Goal: Information Seeking & Learning: Learn about a topic

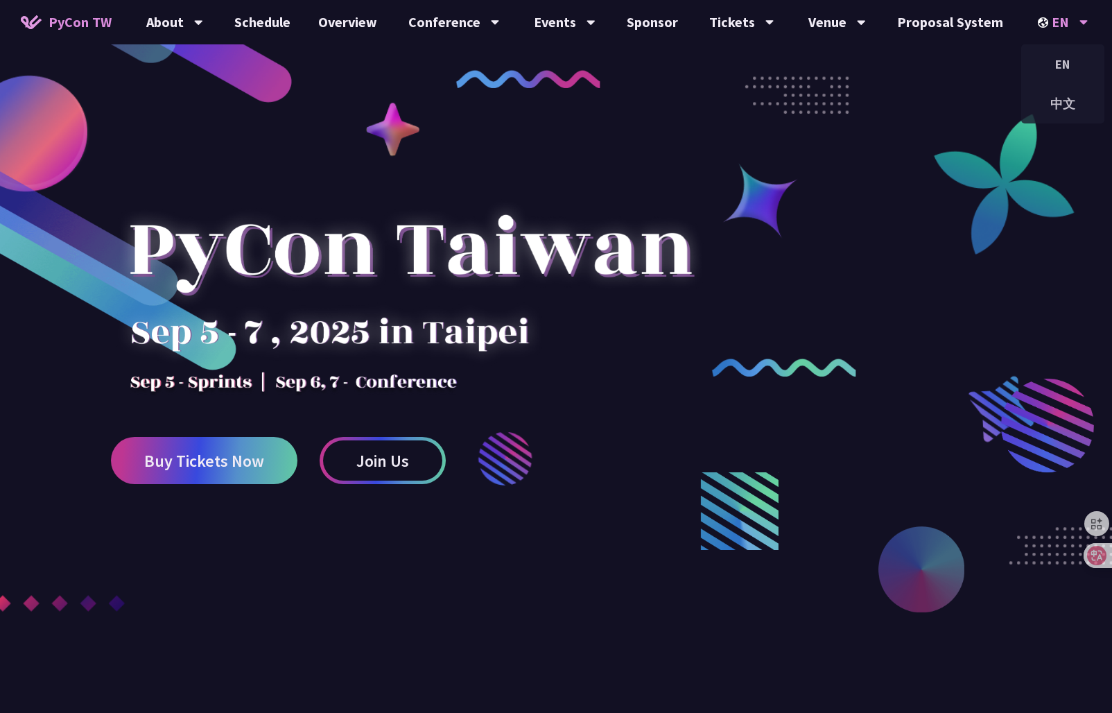
click at [1048, 23] on img at bounding box center [1045, 22] width 14 height 10
click at [1056, 107] on div "中文" at bounding box center [1062, 103] width 83 height 33
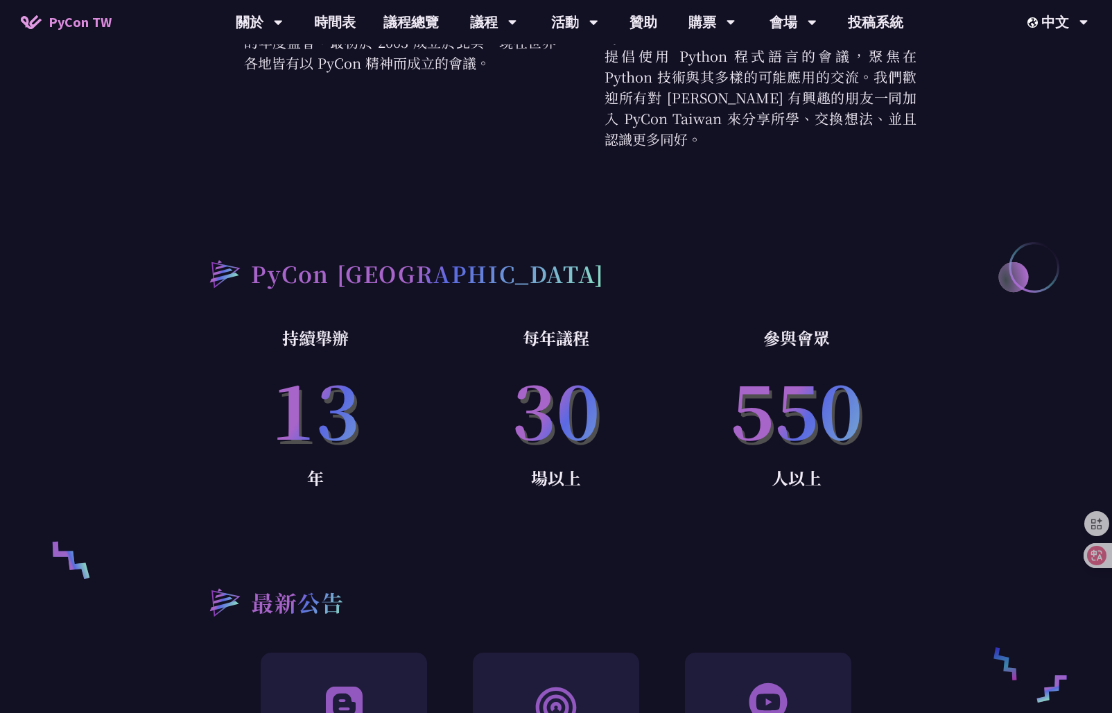
scroll to position [1040, 0]
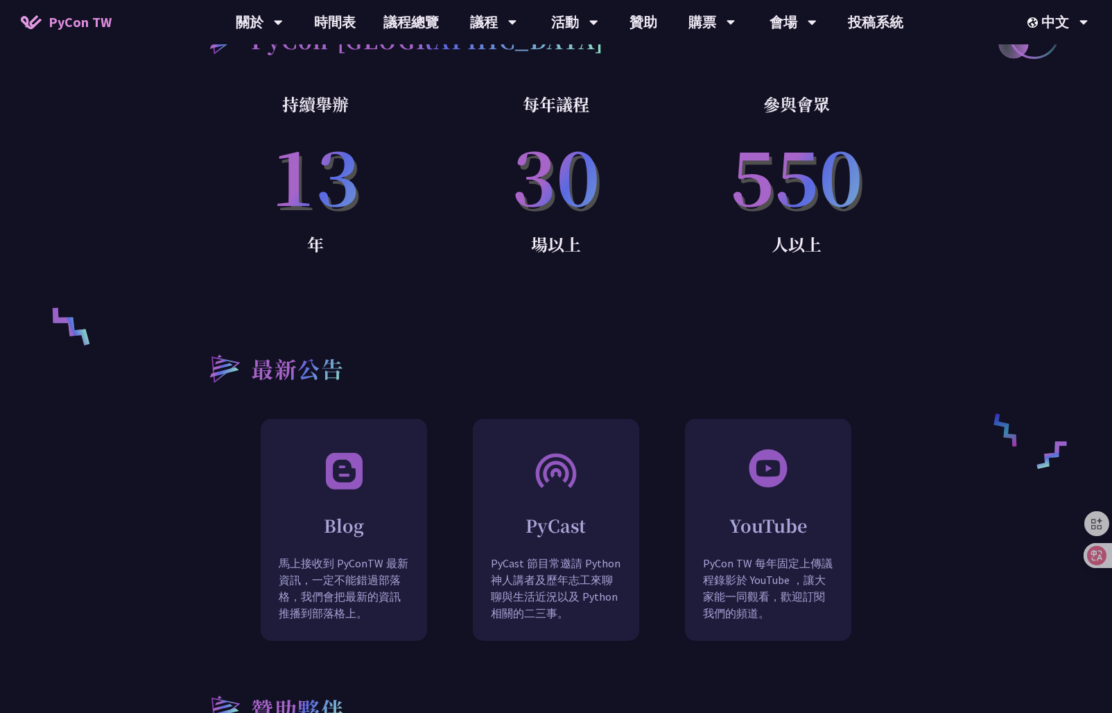
click at [858, 318] on div "最新公告 Blog 馬上接收到 PyConTW 最新資訊，一定不能錯過部落格，我們會把最新的資訊推播到部落格上。 共同筆記 HackMD 是能讓大家快速撰寫知…" at bounding box center [555, 469] width 721 height 340
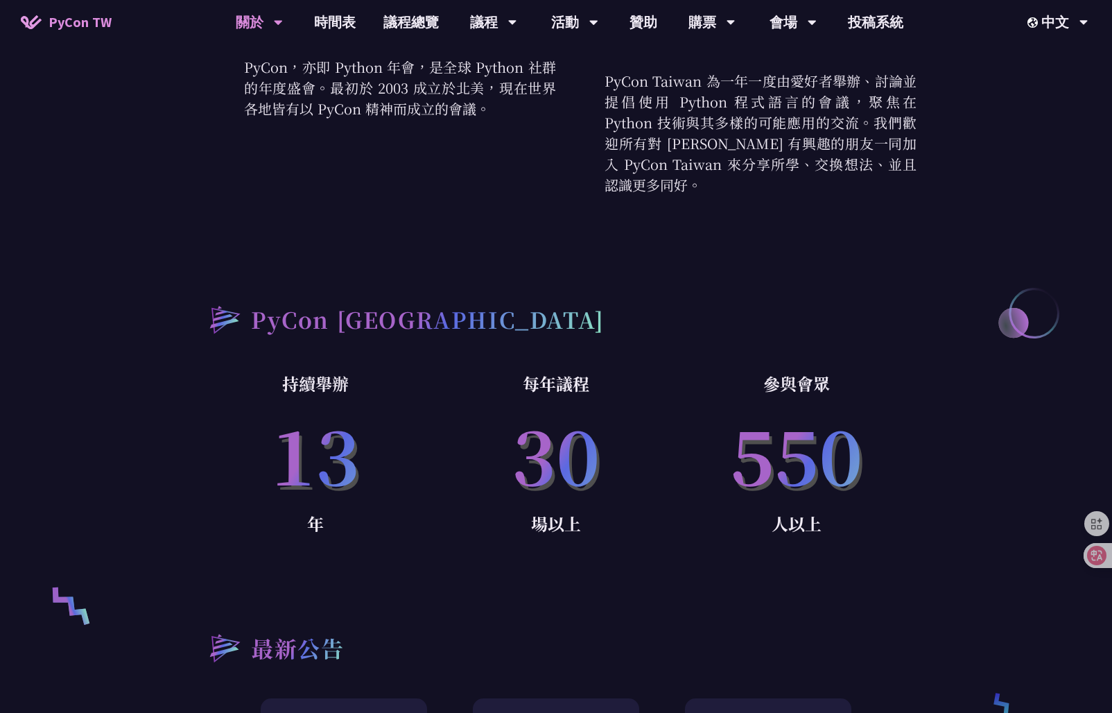
scroll to position [685, 0]
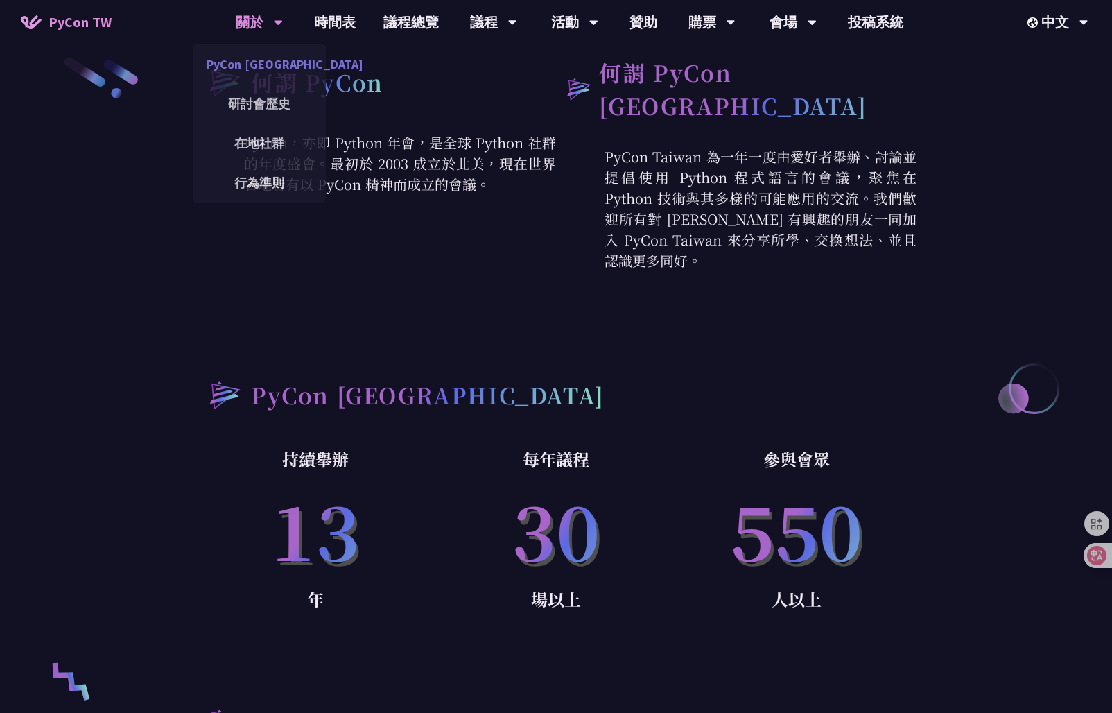
click at [257, 62] on link "PyCon [GEOGRAPHIC_DATA]" at bounding box center [259, 64] width 133 height 33
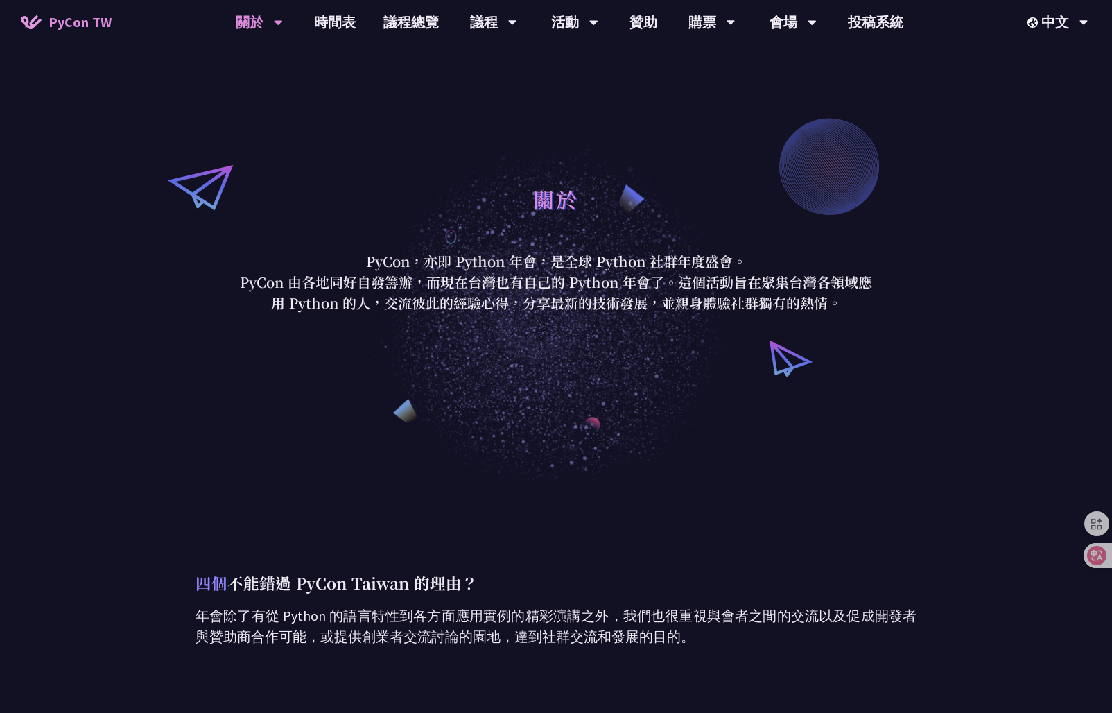
click at [456, 198] on div "關於" at bounding box center [556, 214] width 645 height 73
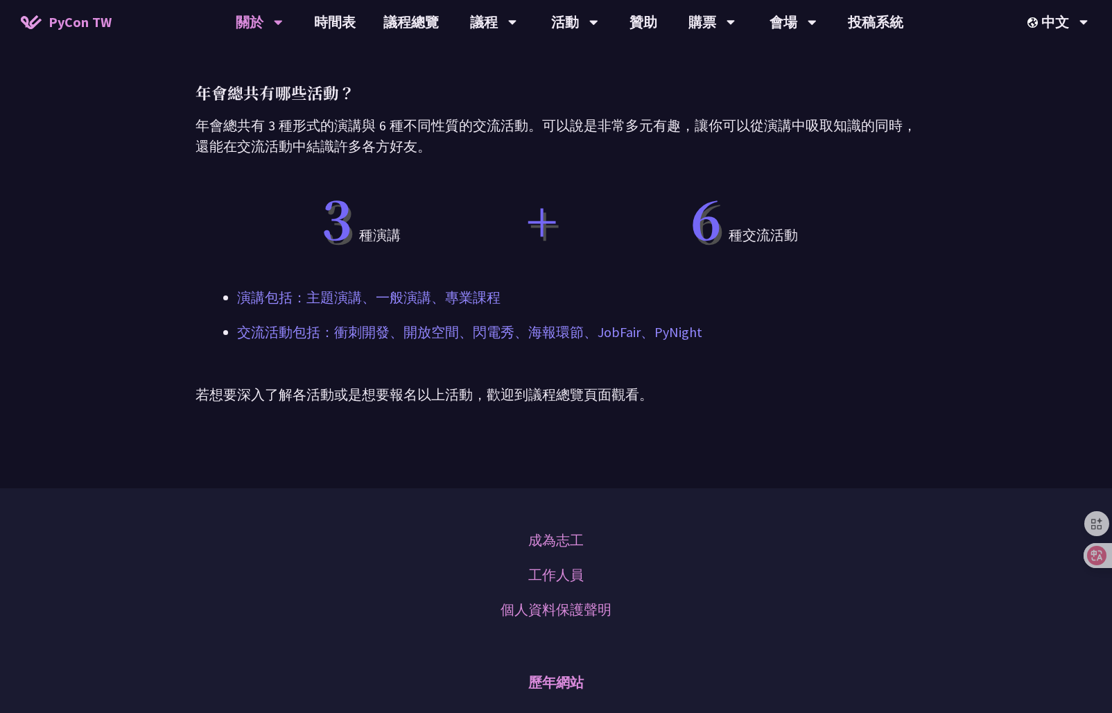
scroll to position [832, 0]
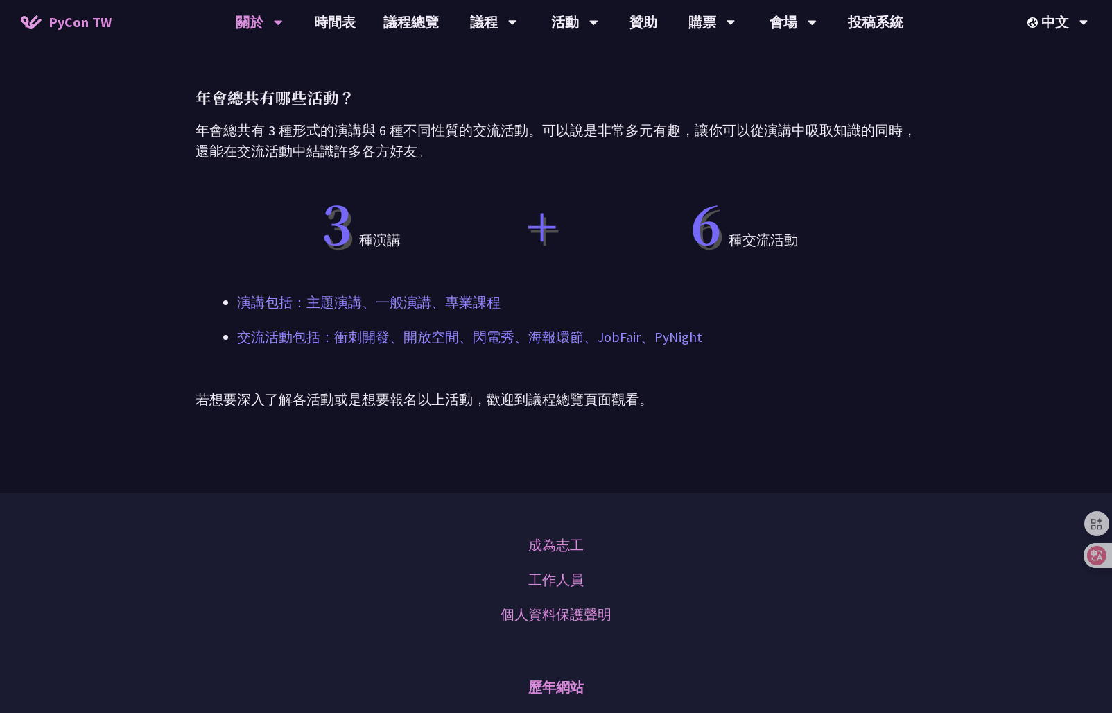
click at [699, 413] on div "四個 不能錯過 PyCon Taiwan 的理由？ 年會除了有從 Python 的語言特性到各方面應用實例的精彩演講之外，我們也很重視與會者之間的交流以及促成…" at bounding box center [555, 76] width 721 height 834
click at [682, 406] on p "若想要深入了解各活動或是想要報名以上活動，歡迎到議程總覽頁面觀看。" at bounding box center [555, 399] width 721 height 21
copy div "LoRem IP do SiTam Consec adipi elit sedd eiu temp in utla etdo magn Aliqu Enima…"
click at [112, 311] on div "四個 不能錯過 PyCon Taiwan 的理由？ 年會除了有從 Python 的語言特性到各方面應用實例的精彩演講之外，我們也很重視與會者之間的交流以及促成…" at bounding box center [556, 76] width 1112 height 834
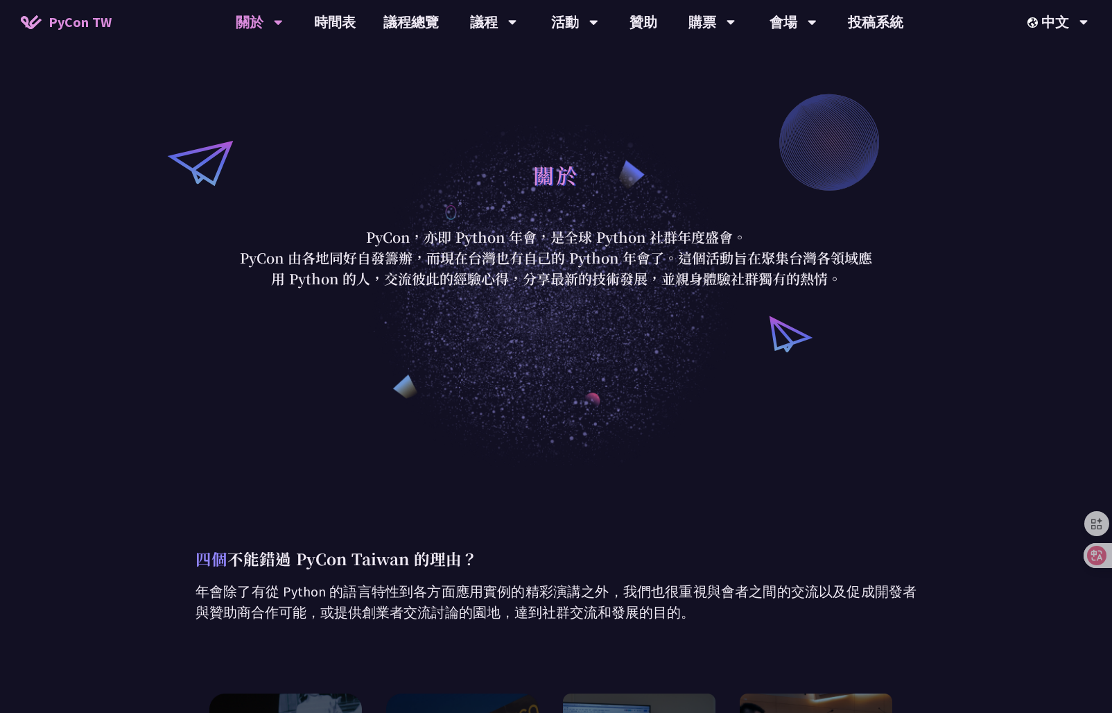
scroll to position [0, 0]
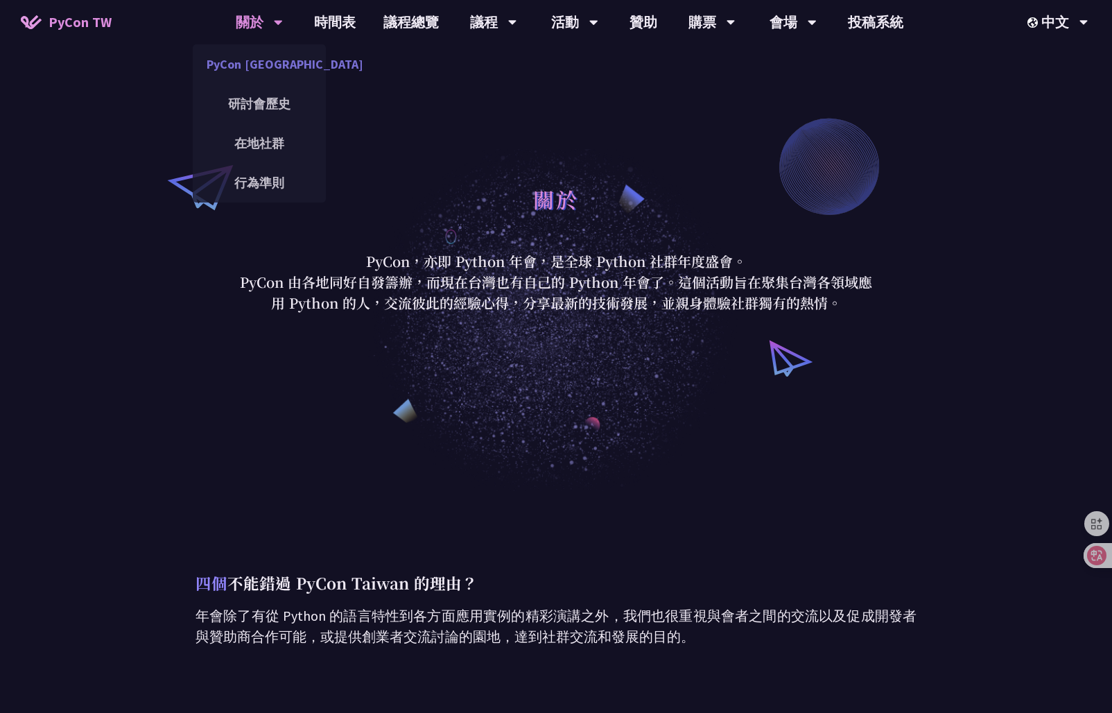
click at [259, 55] on link "PyCon [GEOGRAPHIC_DATA]" at bounding box center [259, 64] width 133 height 33
click at [236, 104] on link "研討會歷史" at bounding box center [259, 103] width 133 height 33
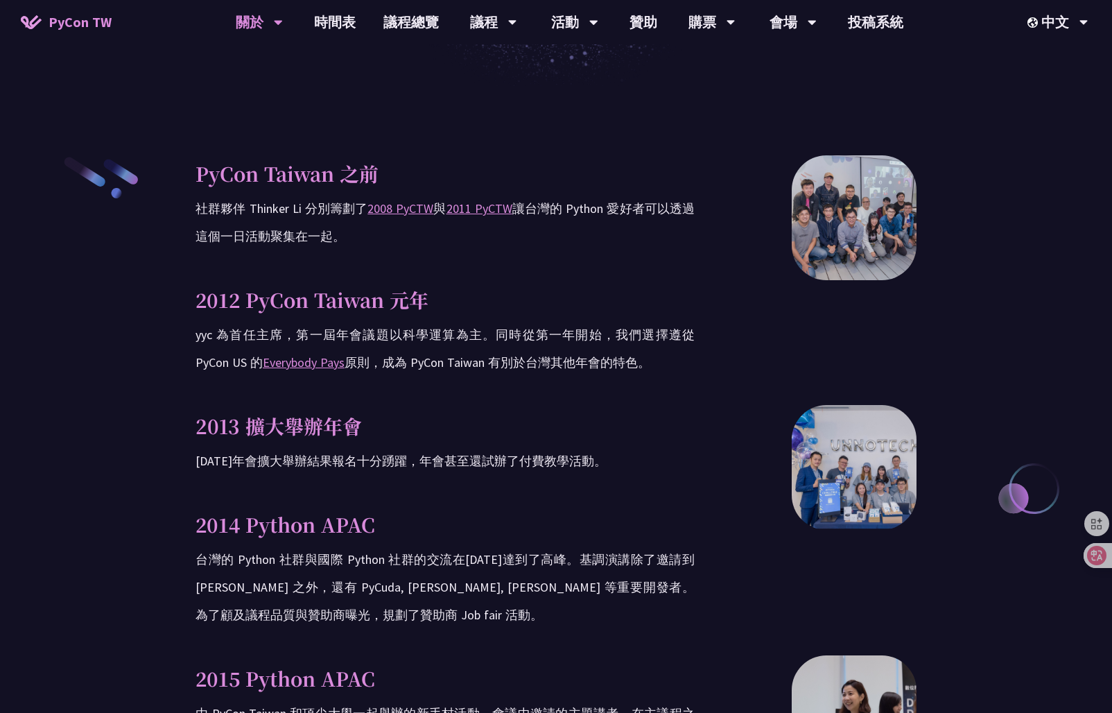
scroll to position [832, 0]
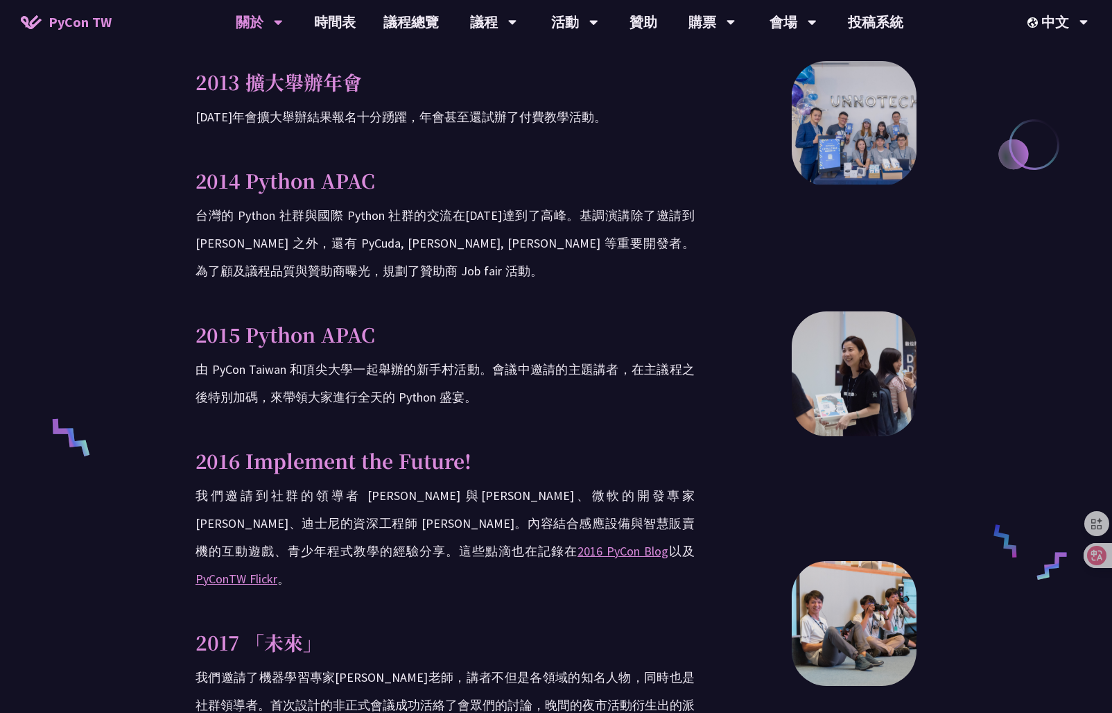
click at [89, 24] on span "PyCon TW" at bounding box center [80, 22] width 63 height 21
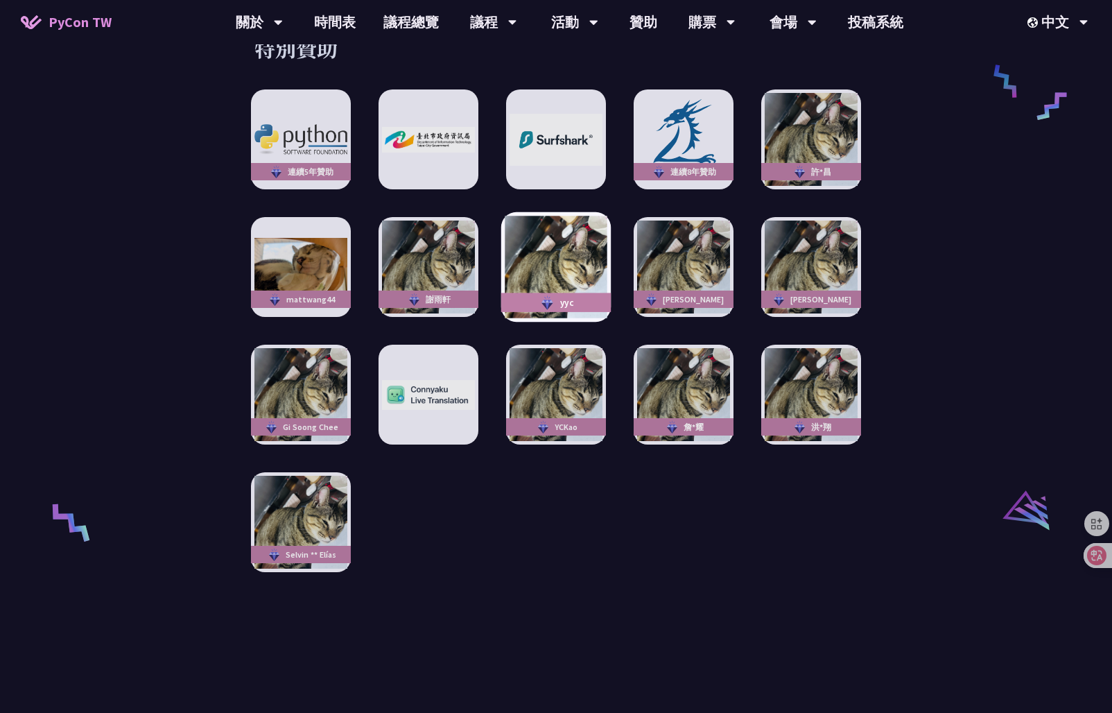
scroll to position [2565, 0]
